Goal: Navigation & Orientation: Find specific page/section

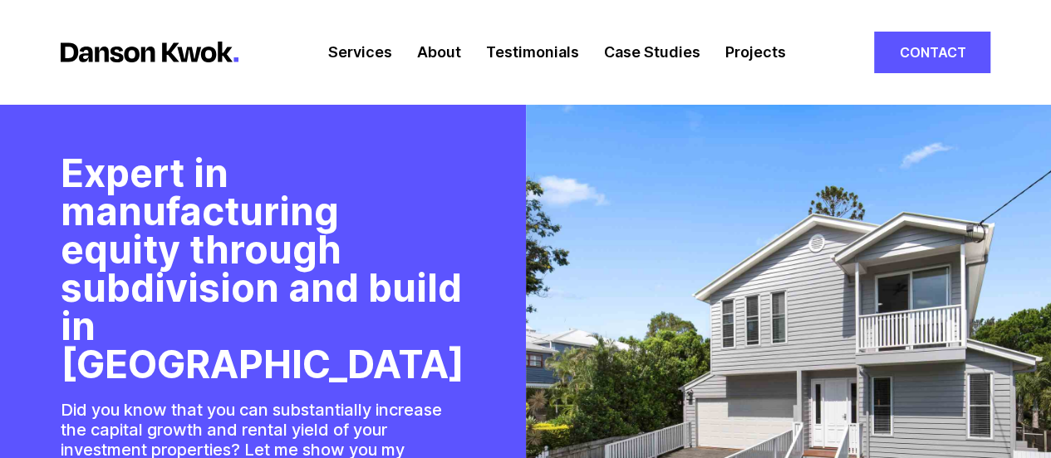
click at [741, 44] on link "Projects" at bounding box center [755, 52] width 61 height 104
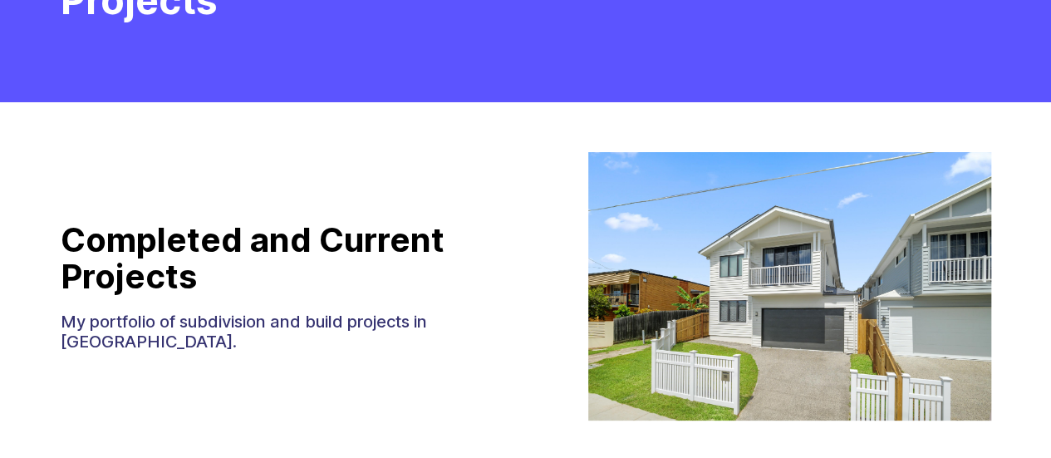
scroll to position [130, 0]
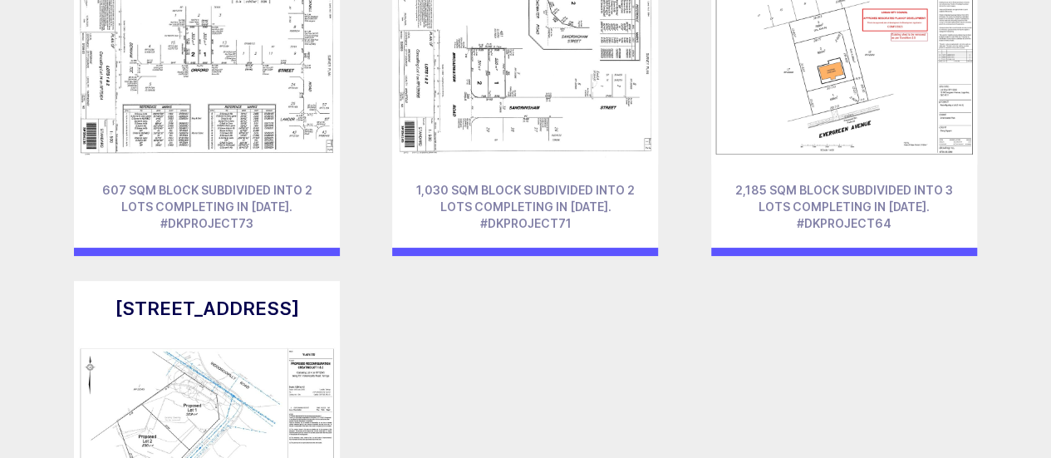
scroll to position [5651, 0]
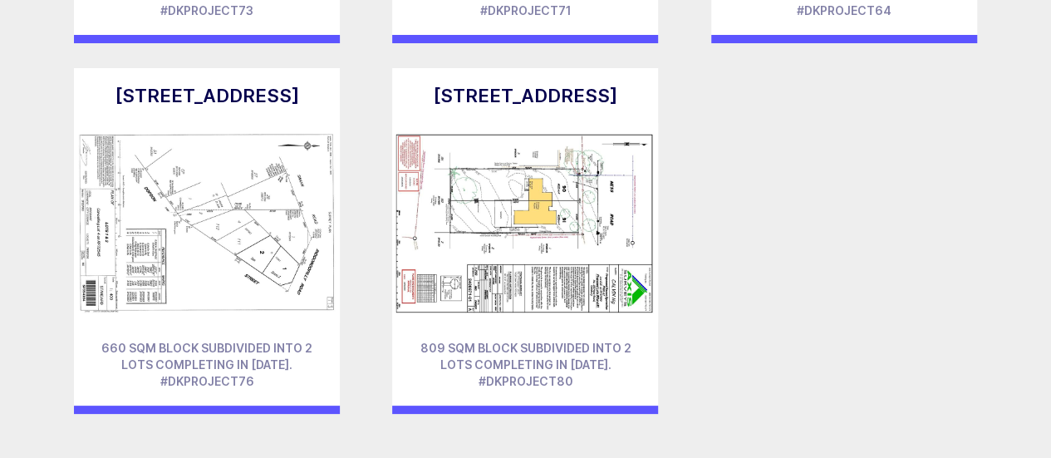
scroll to position [5818, 0]
